Goal: Task Accomplishment & Management: Manage account settings

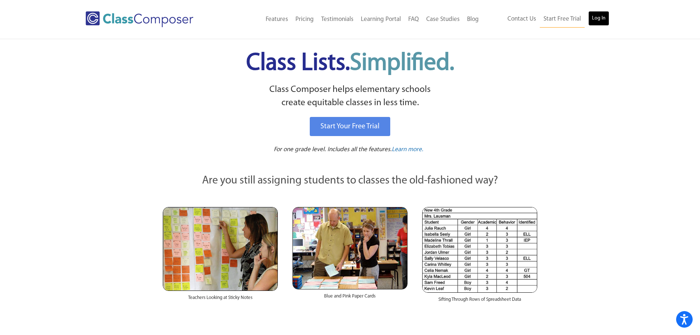
click at [601, 19] on link "Log In" at bounding box center [598, 18] width 21 height 15
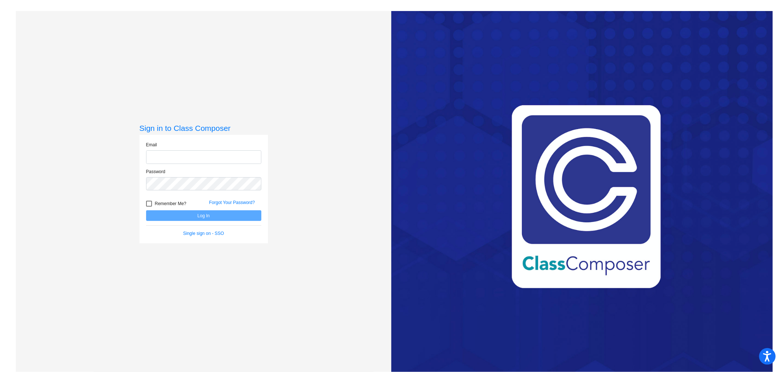
type input "[EMAIL_ADDRESS][DOMAIN_NAME]"
click at [215, 217] on button "Log In" at bounding box center [203, 215] width 115 height 11
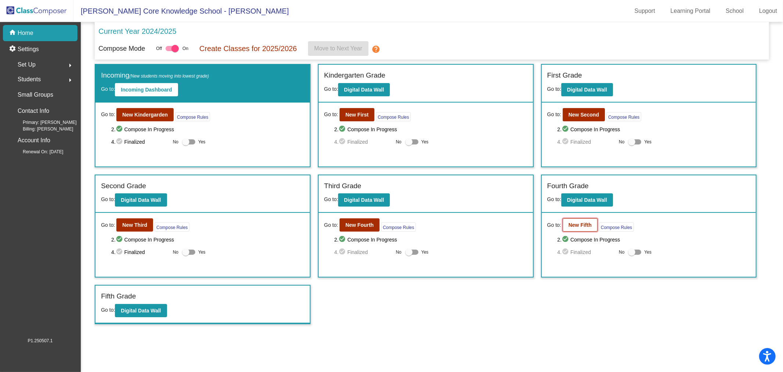
click at [576, 222] on b "New Fifth" at bounding box center [580, 225] width 23 height 6
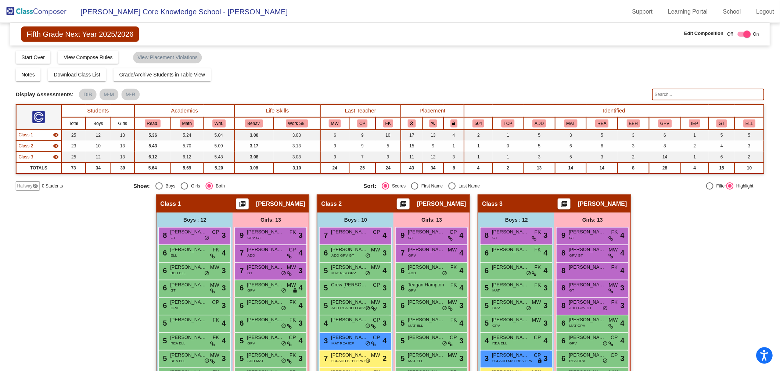
scroll to position [95, 0]
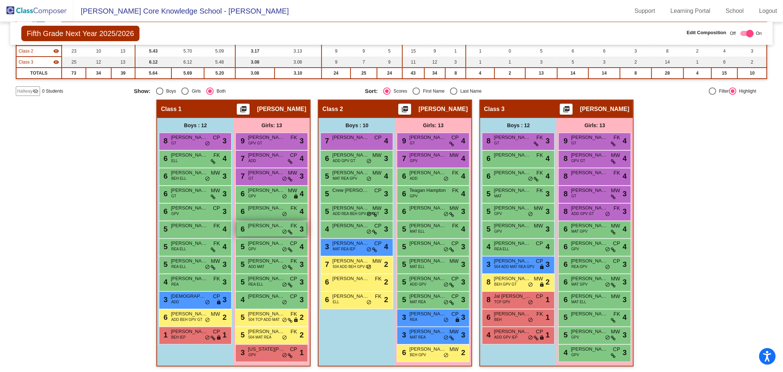
click at [248, 229] on div "6 Kameryn Grauberger FK lock do_not_disturb_alt 3" at bounding box center [272, 228] width 70 height 15
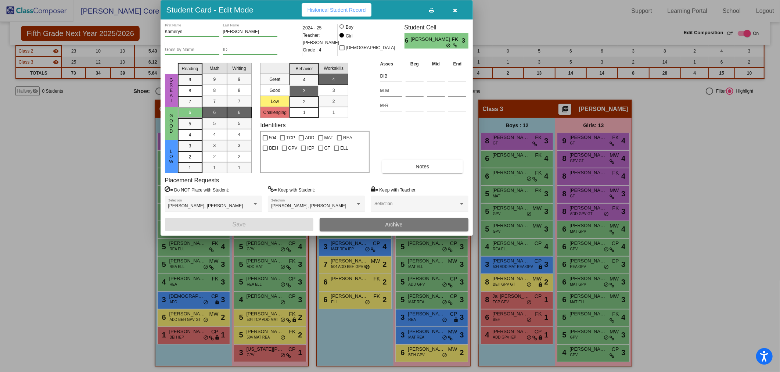
drag, startPoint x: 475, startPoint y: 78, endPoint x: 401, endPoint y: 10, distance: 100.1
click at [401, 10] on div "Student Card - Edit Mode Historical Student Record" at bounding box center [316, 9] width 312 height 19
click at [256, 205] on div at bounding box center [255, 203] width 7 height 5
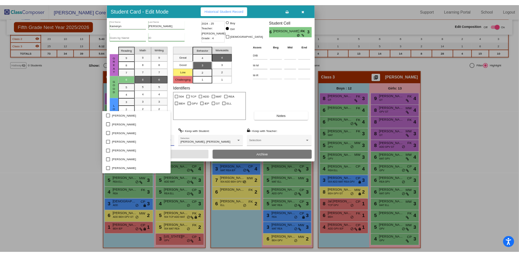
scroll to position [290, 0]
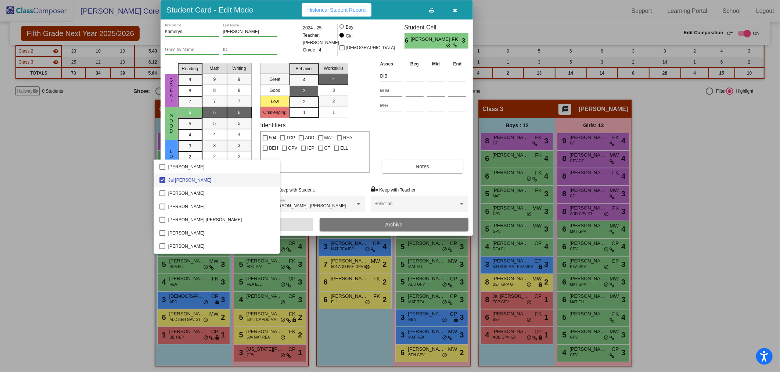
click at [17, 211] on div at bounding box center [390, 186] width 780 height 372
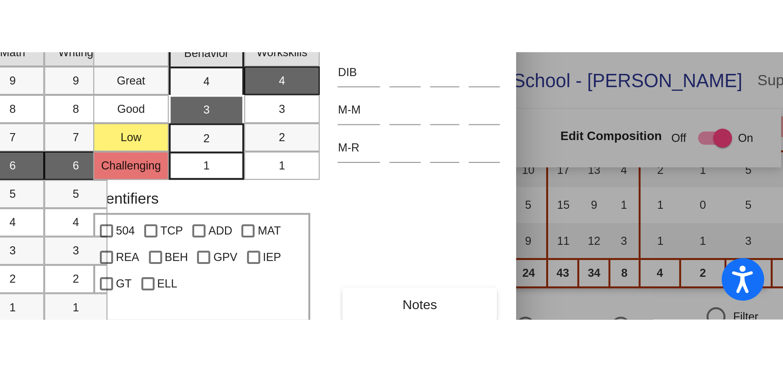
scroll to position [94, 0]
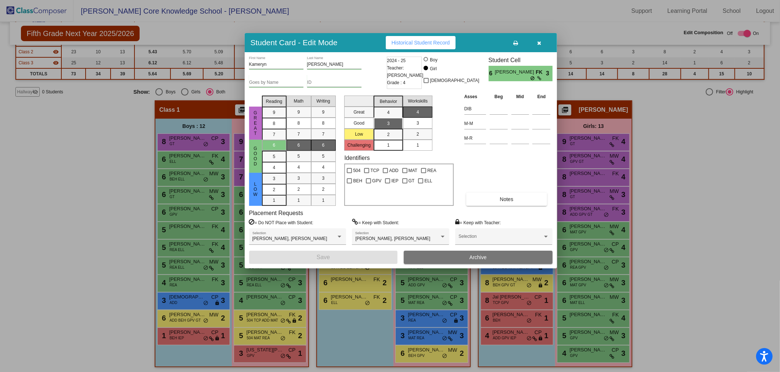
drag, startPoint x: 394, startPoint y: 6, endPoint x: 478, endPoint y: 38, distance: 90.2
click at [478, 38] on div "Student Card - Edit Mode Historical Student Record" at bounding box center [401, 42] width 312 height 19
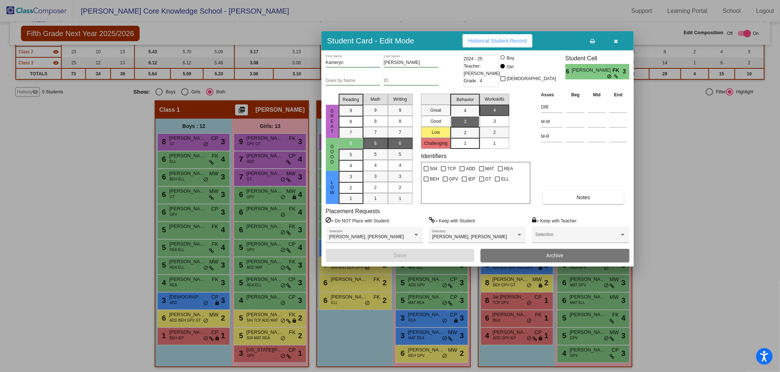
drag, startPoint x: 476, startPoint y: 40, endPoint x: 553, endPoint y: 39, distance: 76.8
click at [553, 39] on div "Student Card - Edit Mode Historical Student Record" at bounding box center [477, 40] width 312 height 19
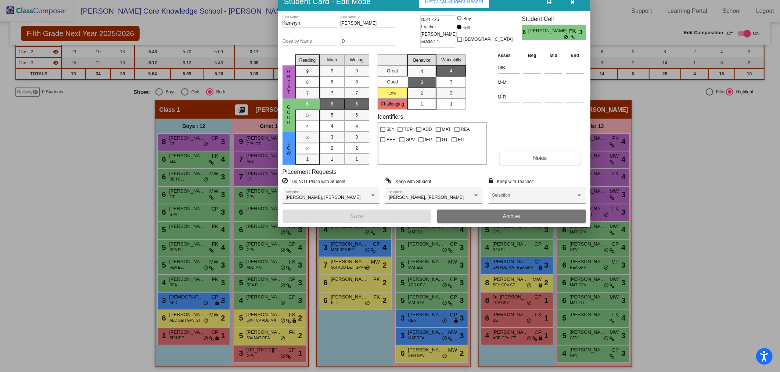
drag, startPoint x: 548, startPoint y: 42, endPoint x: 505, endPoint y: 3, distance: 58.5
click at [505, 3] on div "Student Card - Edit Mode Historical Student Record" at bounding box center [434, 1] width 312 height 19
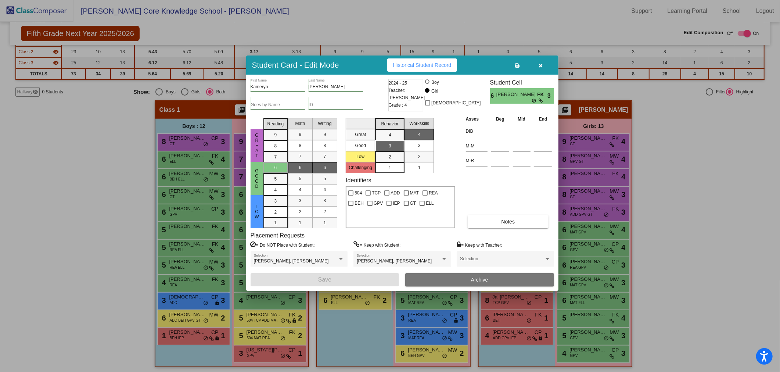
drag, startPoint x: 508, startPoint y: 6, endPoint x: 476, endPoint y: 69, distance: 71.1
click at [476, 69] on div "Student Card - Edit Mode Historical Student Record" at bounding box center [402, 64] width 312 height 19
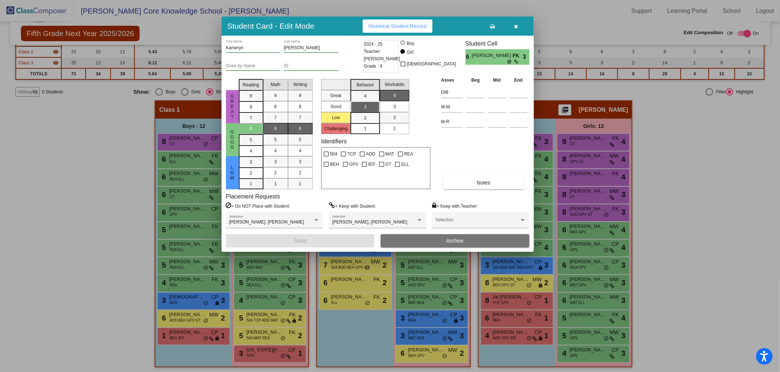
drag, startPoint x: 369, startPoint y: 65, endPoint x: 344, endPoint y: 30, distance: 42.6
click at [344, 30] on div "Student Card - Edit Mode Historical Student Record" at bounding box center [377, 26] width 312 height 19
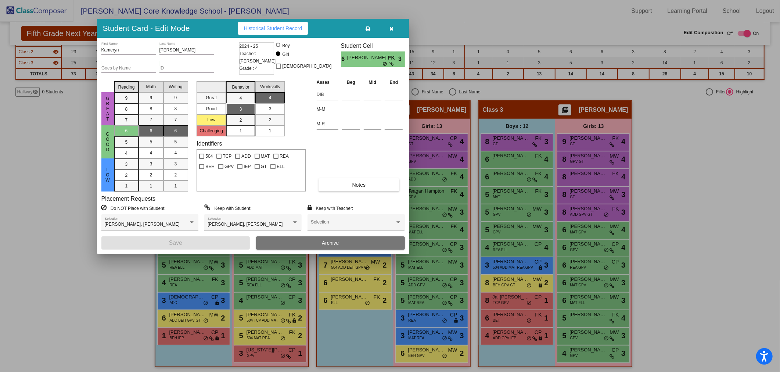
drag, startPoint x: 342, startPoint y: 28, endPoint x: 218, endPoint y: 26, distance: 124.2
click at [218, 26] on div "Student Card - Edit Mode Historical Student Record" at bounding box center [253, 28] width 312 height 19
click at [392, 28] on icon "button" at bounding box center [391, 28] width 4 height 5
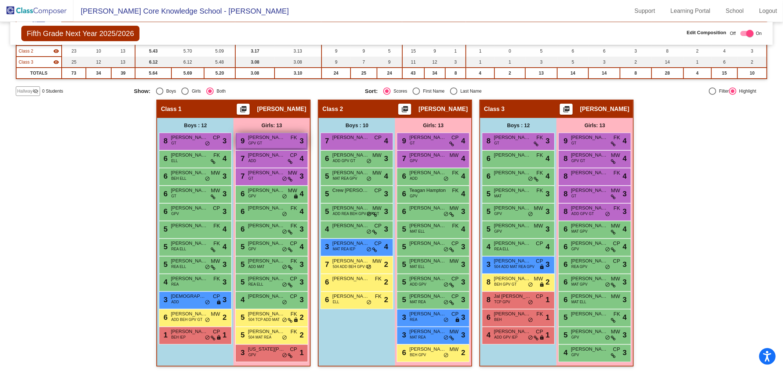
scroll to position [0, 0]
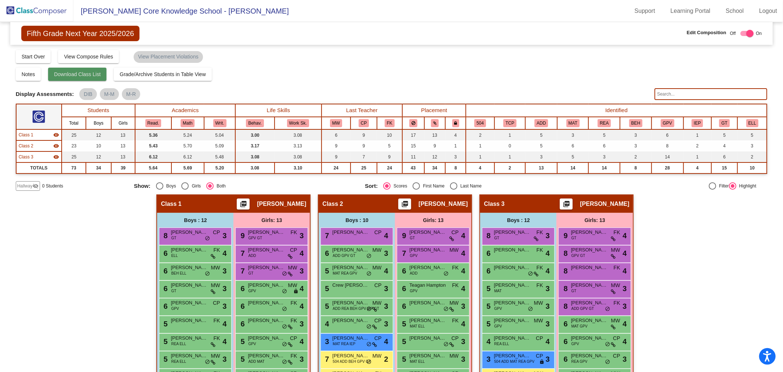
click at [79, 73] on span "Download Class List" at bounding box center [77, 74] width 47 height 6
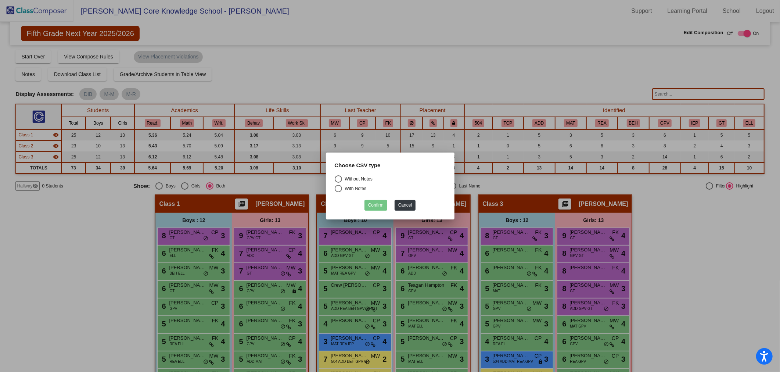
click at [336, 178] on div "Select an option" at bounding box center [338, 178] width 7 height 7
click at [338, 183] on input "Without Notes" at bounding box center [338, 183] width 0 height 0
radio input "true"
click at [370, 205] on button "Confirm" at bounding box center [375, 205] width 23 height 11
